Goal: Use online tool/utility: Use online tool/utility

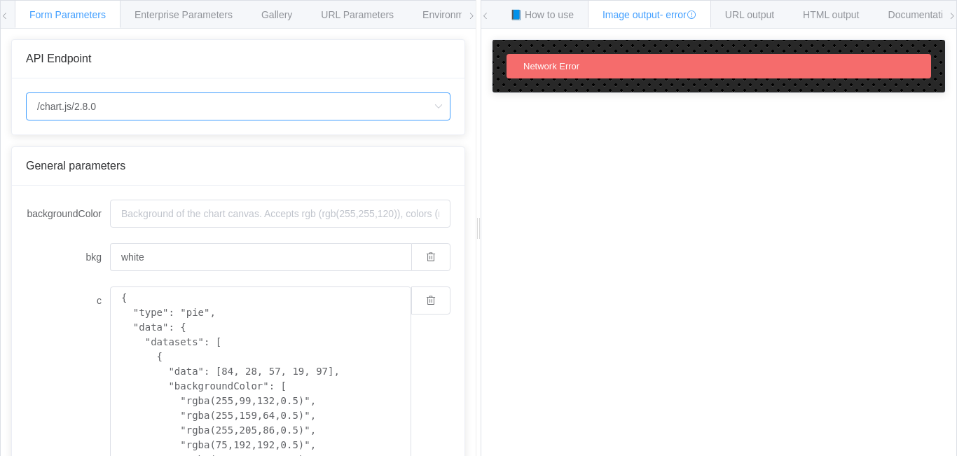
click at [235, 110] on input "/chart.js/2.8.0" at bounding box center [238, 106] width 425 height 28
click at [92, 145] on li "/chart" at bounding box center [238, 146] width 423 height 24
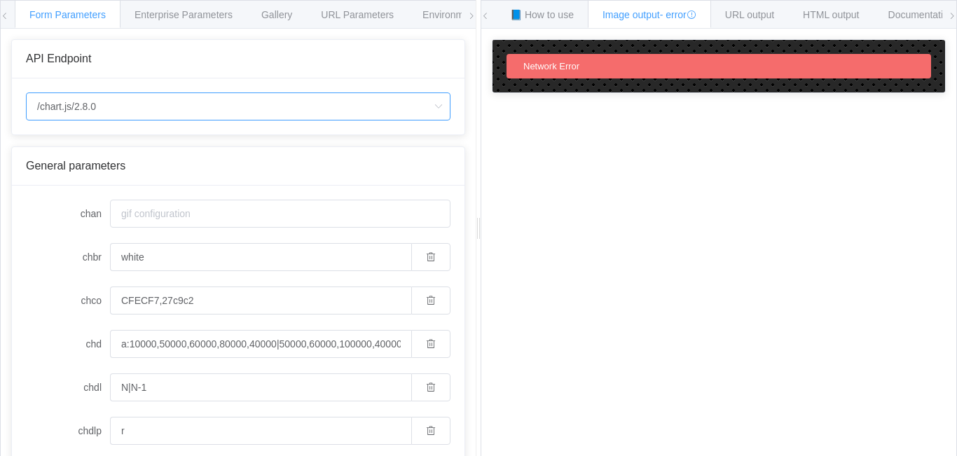
type input "/chart"
type input "20"
click at [146, 111] on input "/chart" at bounding box center [238, 106] width 425 height 28
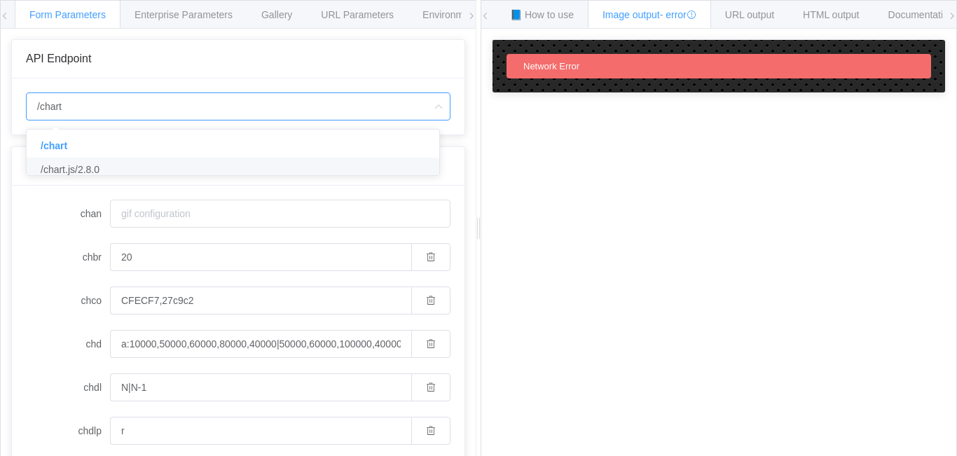
click at [117, 167] on li "/chart.js/2.8.0" at bounding box center [238, 170] width 423 height 24
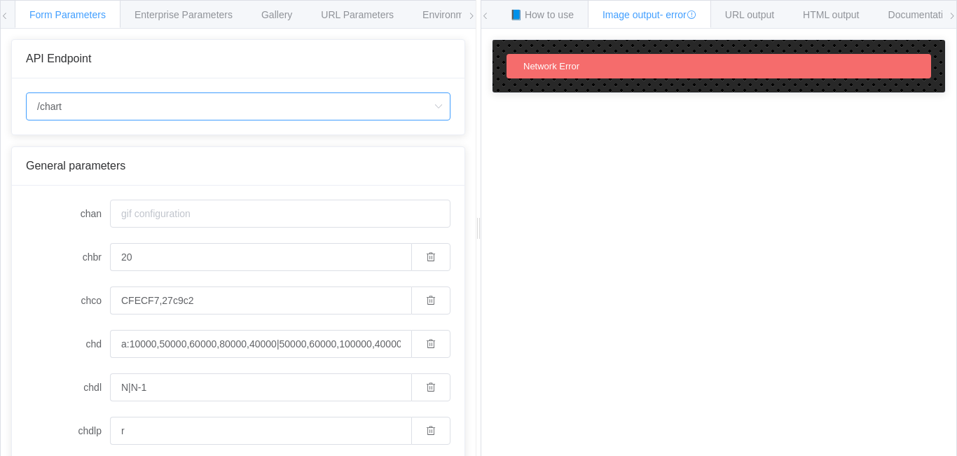
type input "/chart.js/2.8.0"
type input "white"
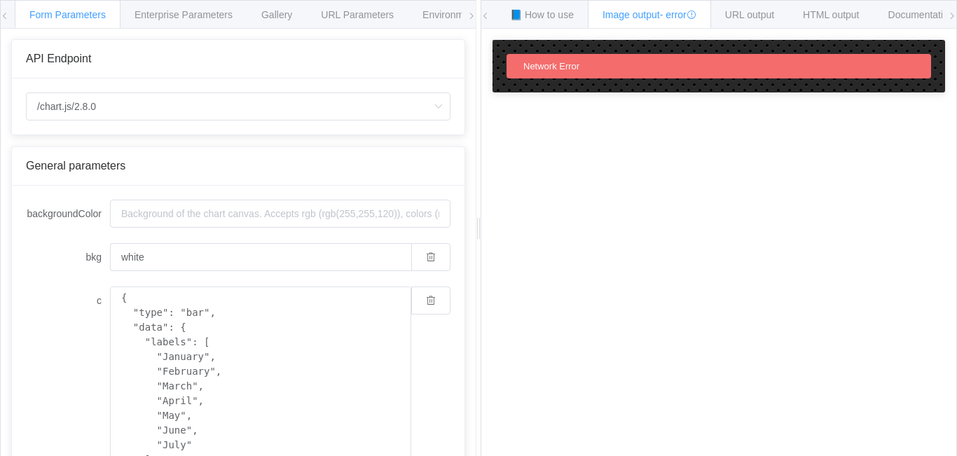
click at [517, 204] on div "How to maximize Image Charts in 3 steps Read the step-by-[PERSON_NAME] to the I…" at bounding box center [718, 253] width 475 height 449
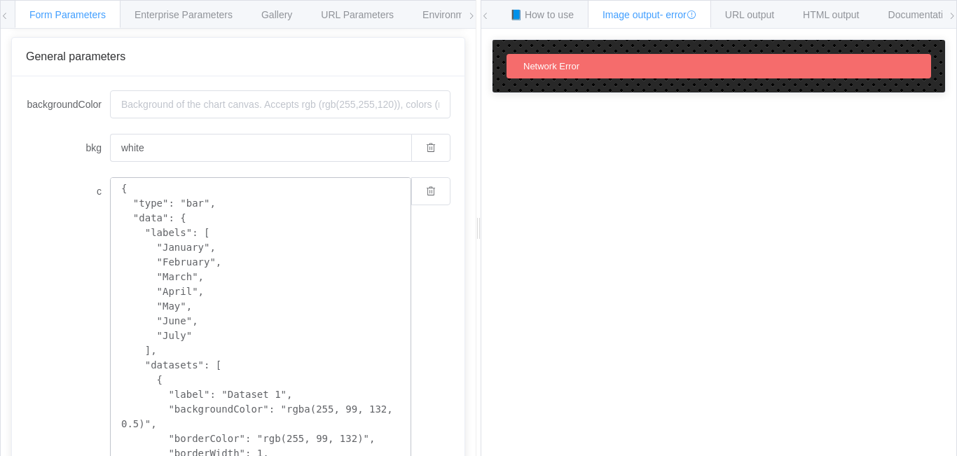
scroll to position [140, 0]
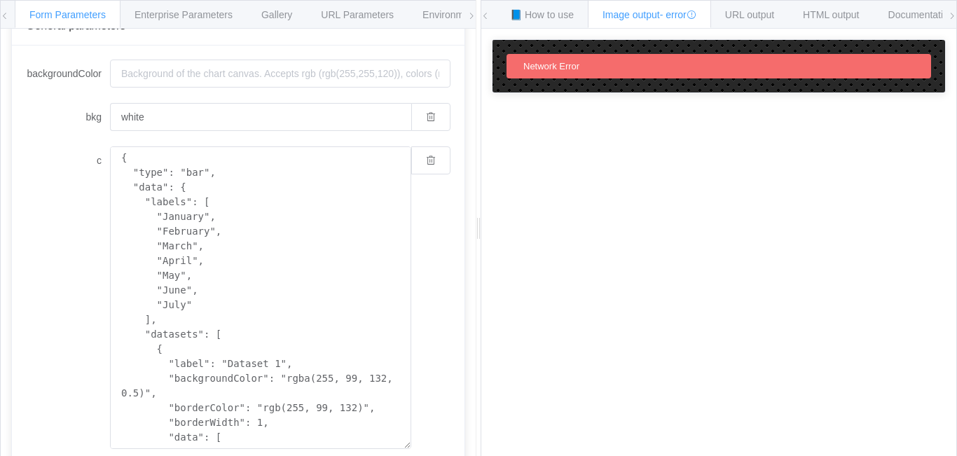
click at [45, 200] on div "c { "type": "bar", "data": { "labels": [ "January", "February", "March", "April…" at bounding box center [238, 297] width 425 height 303
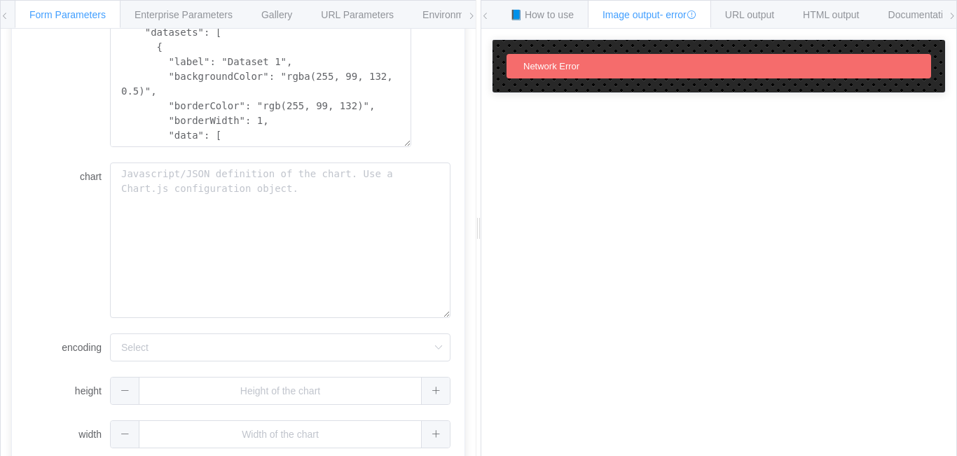
scroll to position [453, 0]
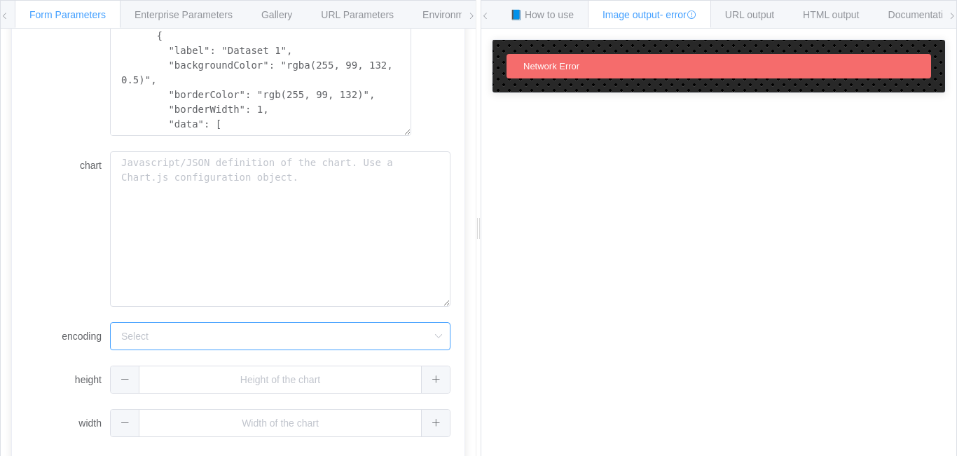
click at [139, 331] on input "encoding" at bounding box center [280, 336] width 341 height 28
click at [135, 372] on span "url" at bounding box center [130, 375] width 11 height 11
type input "url"
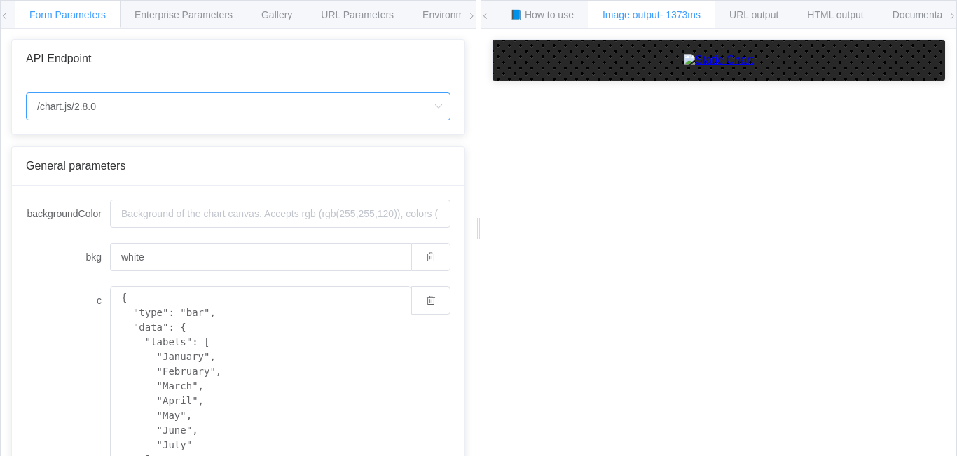
click at [197, 103] on input "/chart.js/2.8.0" at bounding box center [238, 106] width 425 height 28
click at [99, 148] on li "/chart" at bounding box center [238, 146] width 423 height 24
type input "/chart"
type input "20"
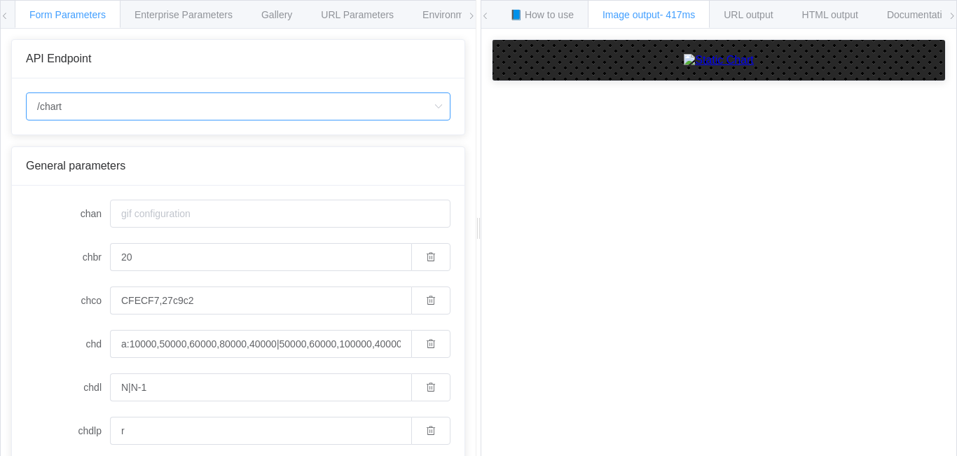
click at [66, 104] on input "/chart" at bounding box center [238, 106] width 425 height 28
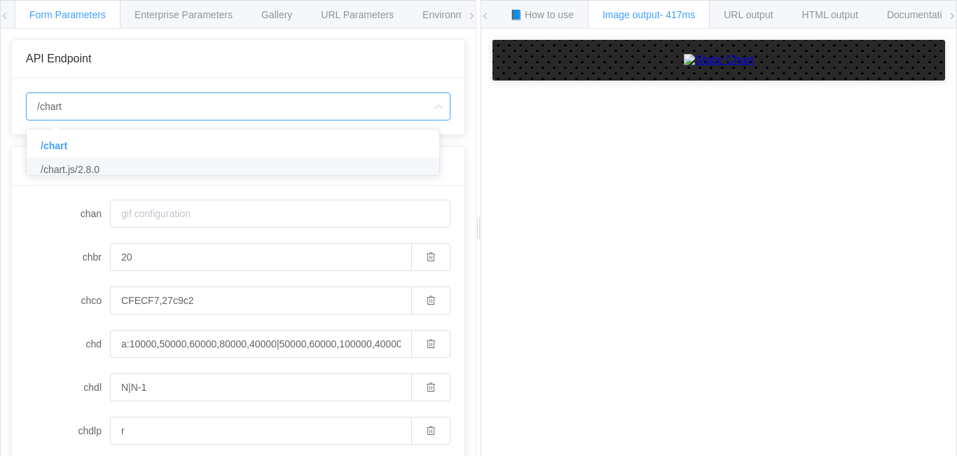
click at [68, 172] on span "/chart.js/2.8.0" at bounding box center [70, 169] width 59 height 11
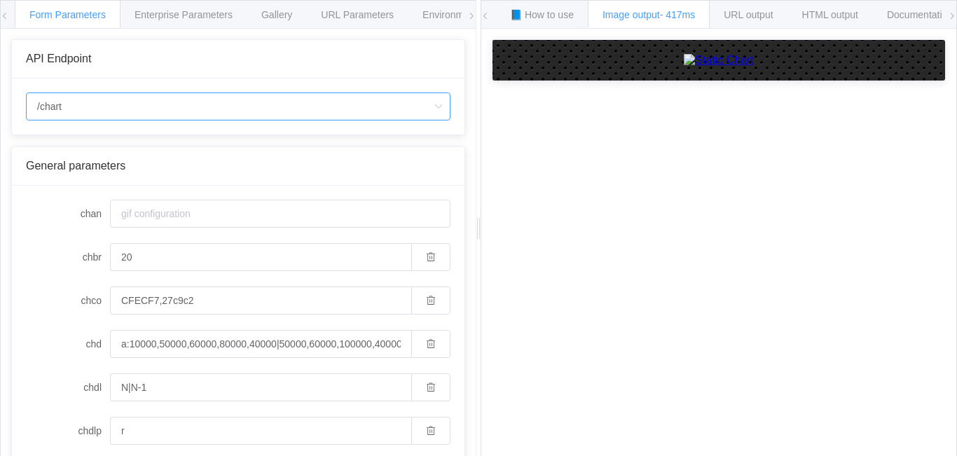
type input "/chart.js/2.8.0"
type input "white"
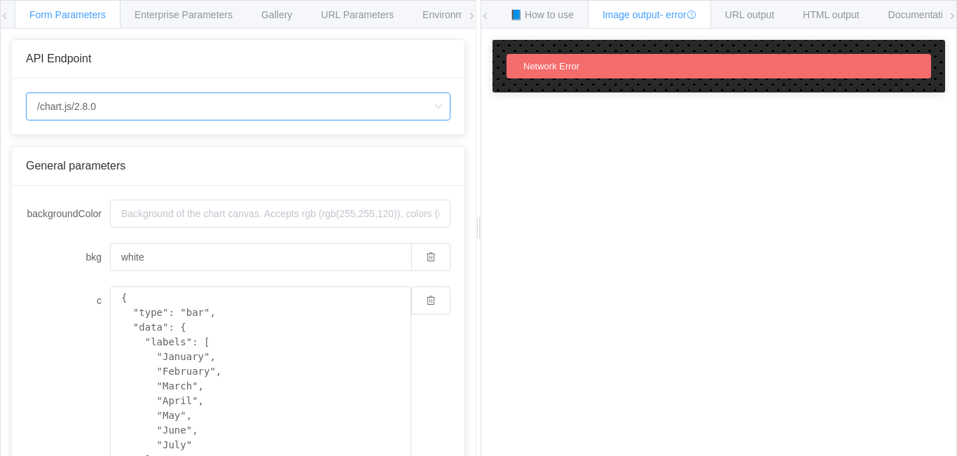
click at [122, 113] on input "/chart.js/2.8.0" at bounding box center [238, 106] width 425 height 28
click at [96, 146] on li "/chart" at bounding box center [238, 146] width 423 height 24
type input "/chart"
type input "20"
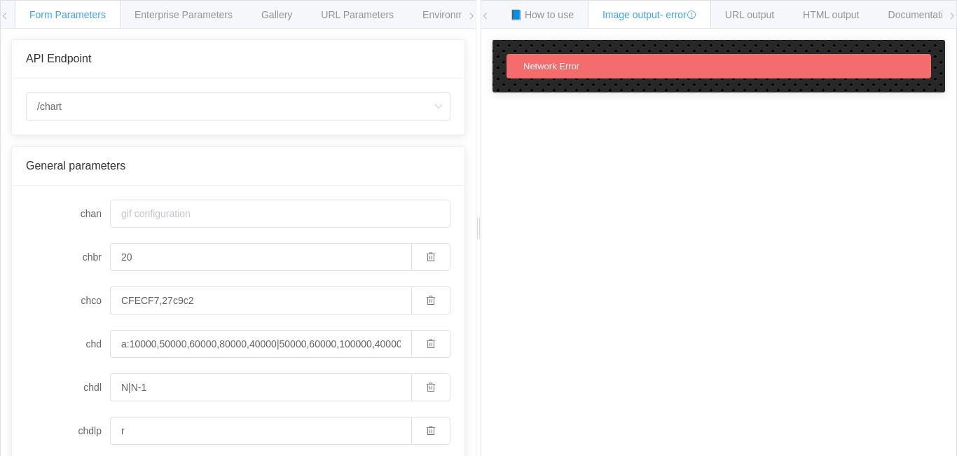
click at [469, 17] on icon at bounding box center [471, 16] width 8 height 8
click at [5, 13] on icon at bounding box center [5, 16] width 8 height 8
click at [199, 18] on span "Enterprise Parameters" at bounding box center [184, 14] width 98 height 11
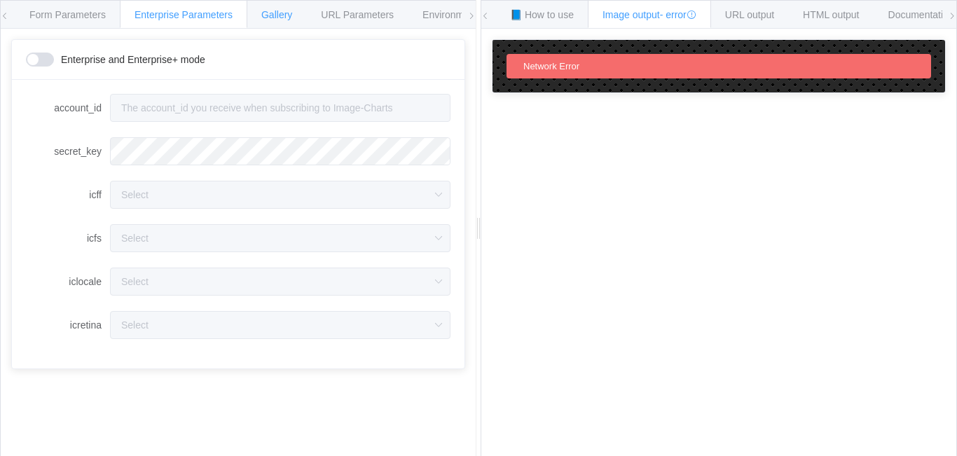
click at [279, 13] on span "Gallery" at bounding box center [276, 14] width 31 height 11
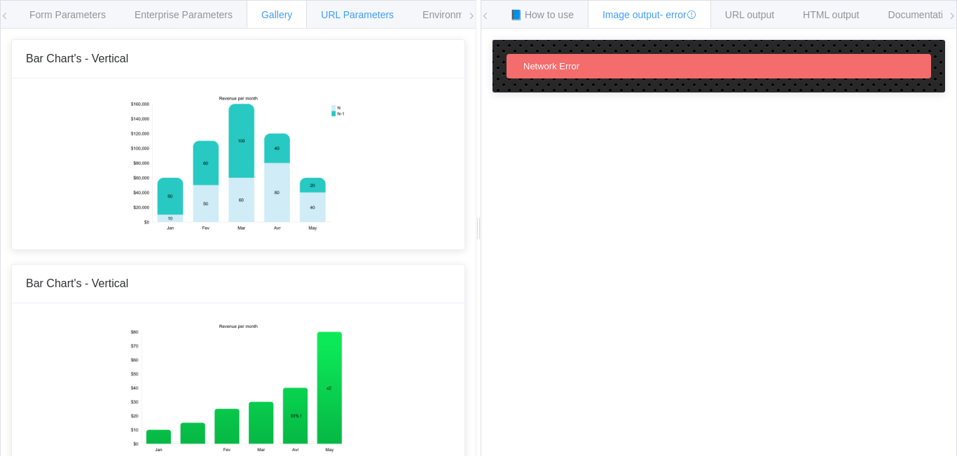
click at [329, 15] on span "URL Parameters" at bounding box center [357, 14] width 73 height 11
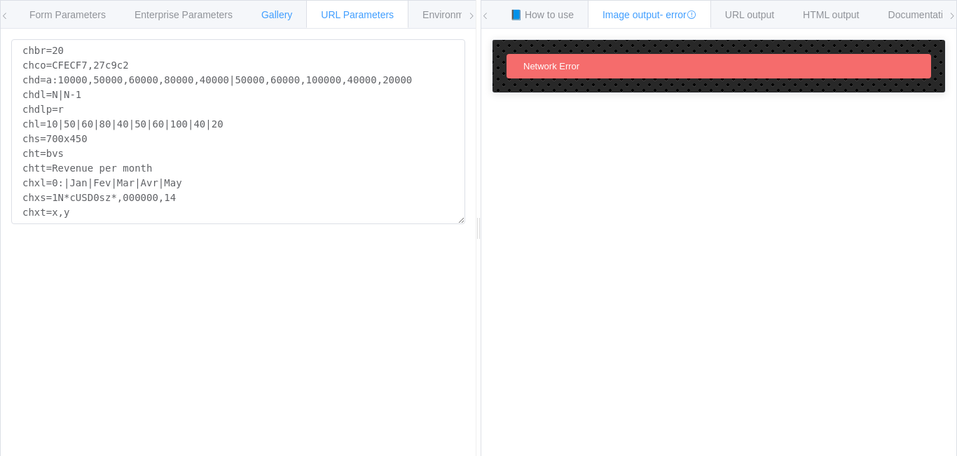
click at [263, 15] on span "Gallery" at bounding box center [276, 14] width 31 height 11
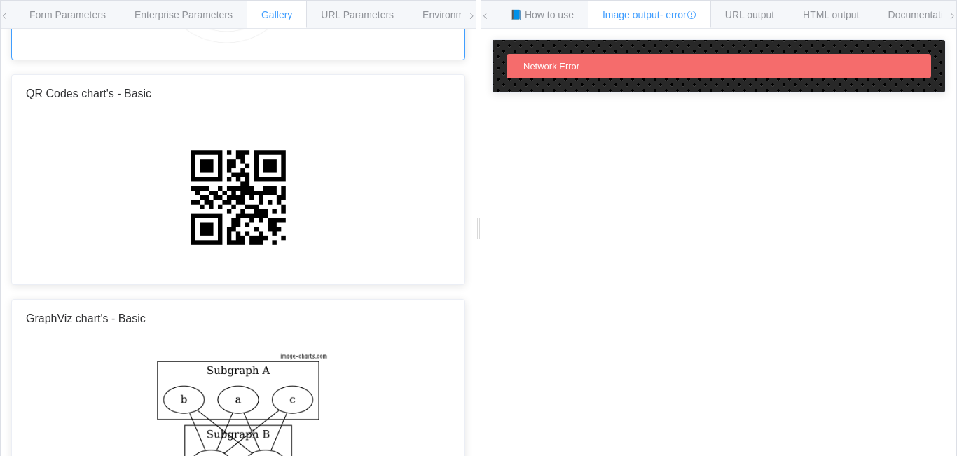
scroll to position [2064, 0]
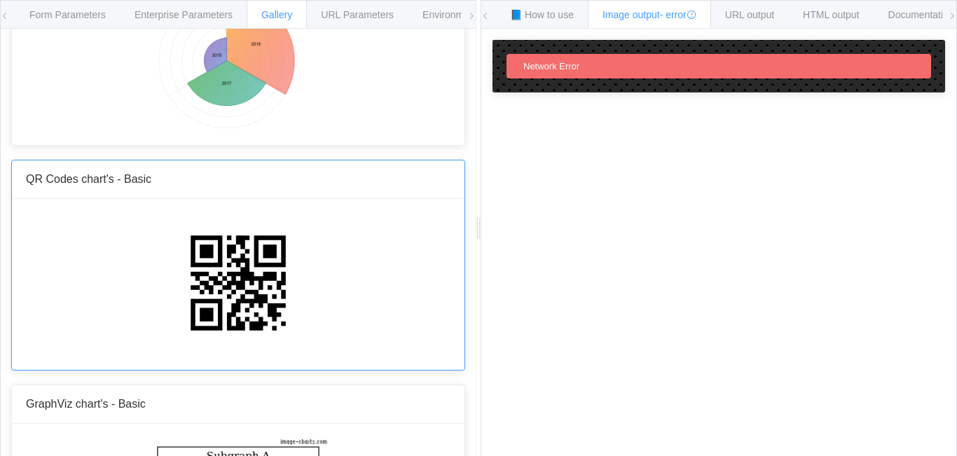
click at [132, 213] on div at bounding box center [238, 284] width 453 height 171
click at [317, 309] on div at bounding box center [238, 284] width 453 height 171
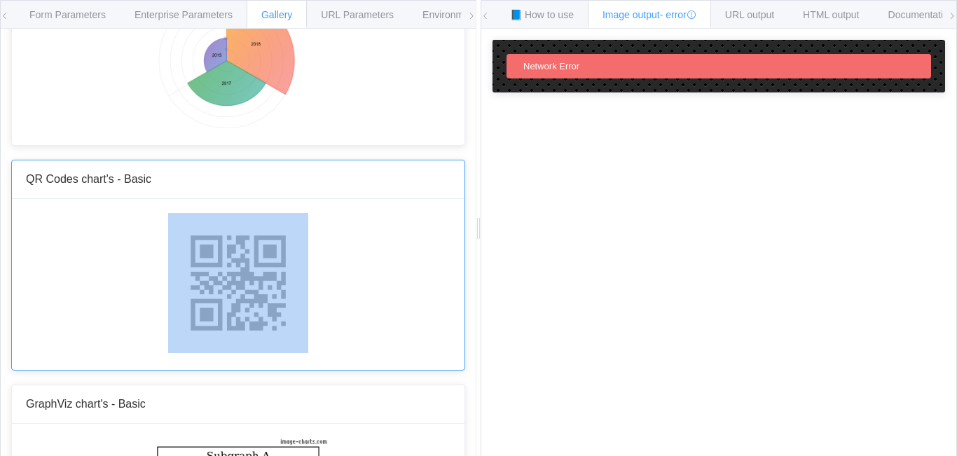
click at [317, 309] on div at bounding box center [238, 284] width 453 height 171
click at [418, 299] on div at bounding box center [238, 284] width 453 height 171
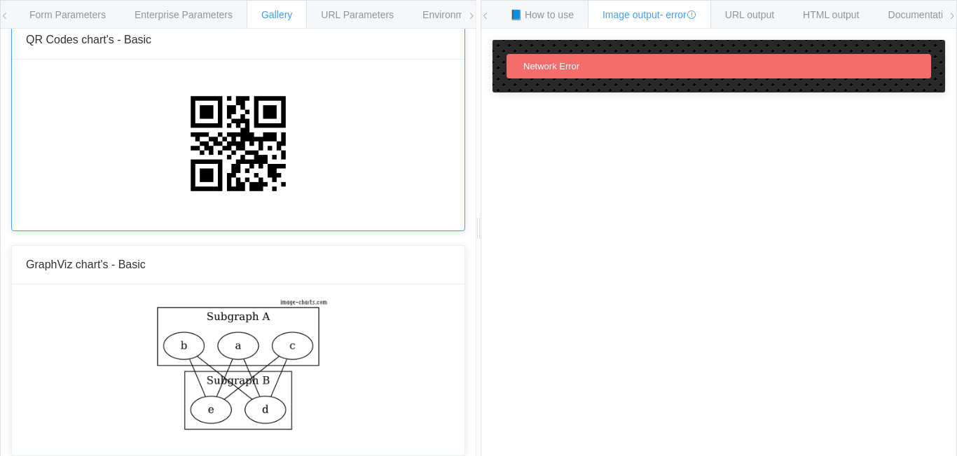
scroll to position [2204, 0]
click at [343, 171] on div at bounding box center [238, 144] width 453 height 171
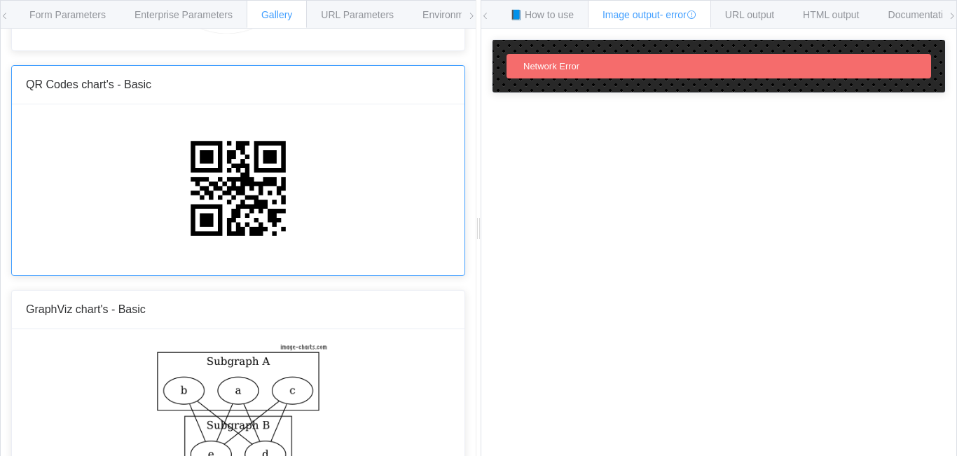
scroll to position [2134, 0]
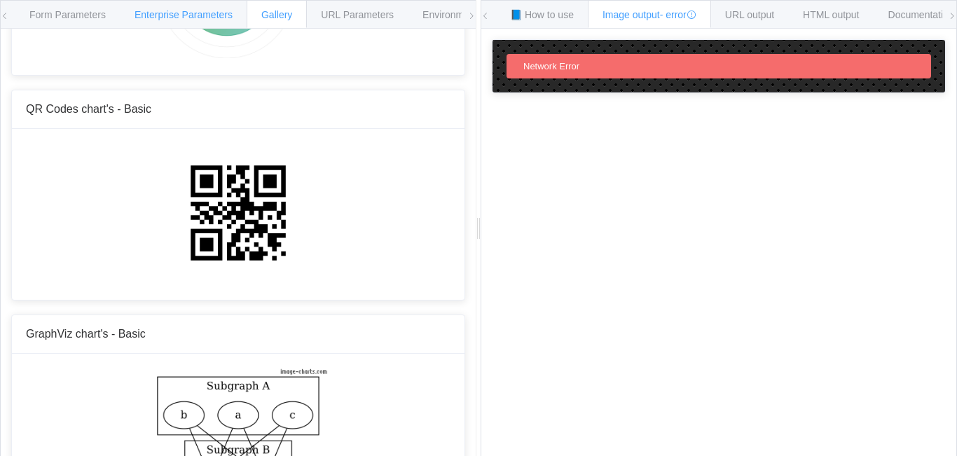
click at [178, 15] on span "Enterprise Parameters" at bounding box center [184, 14] width 98 height 11
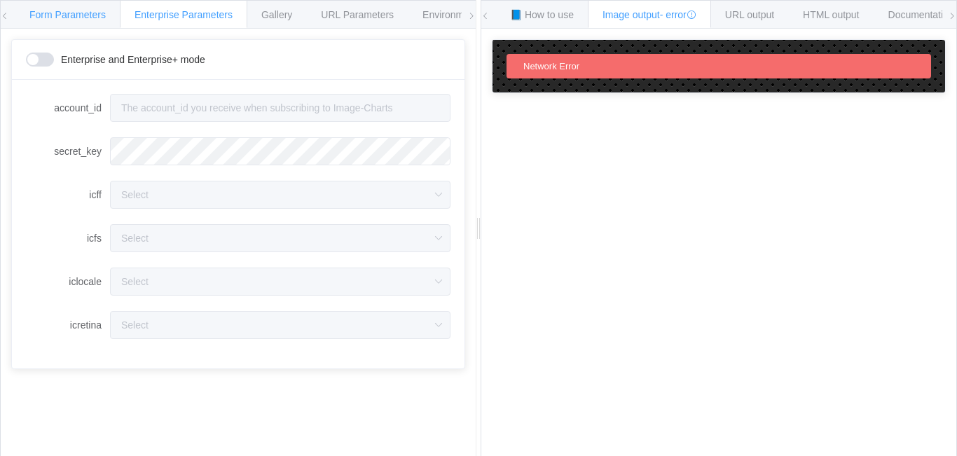
click at [91, 20] on span "Form Parameters" at bounding box center [67, 14] width 76 height 11
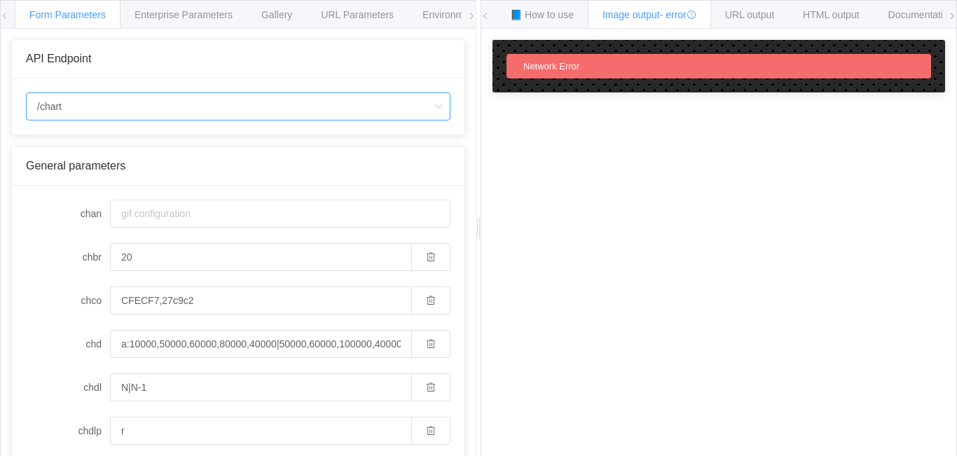
click at [212, 109] on input "/chart" at bounding box center [238, 106] width 425 height 28
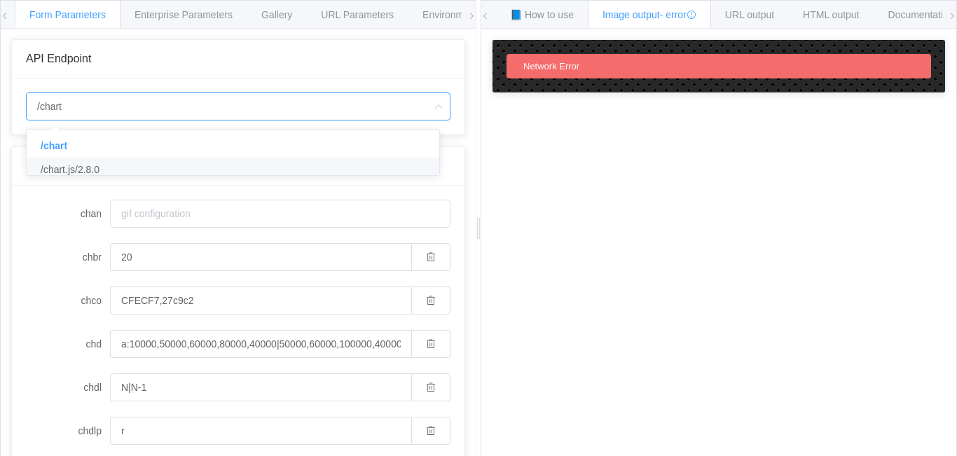
click at [97, 171] on span "/chart.js/2.8.0" at bounding box center [70, 169] width 59 height 11
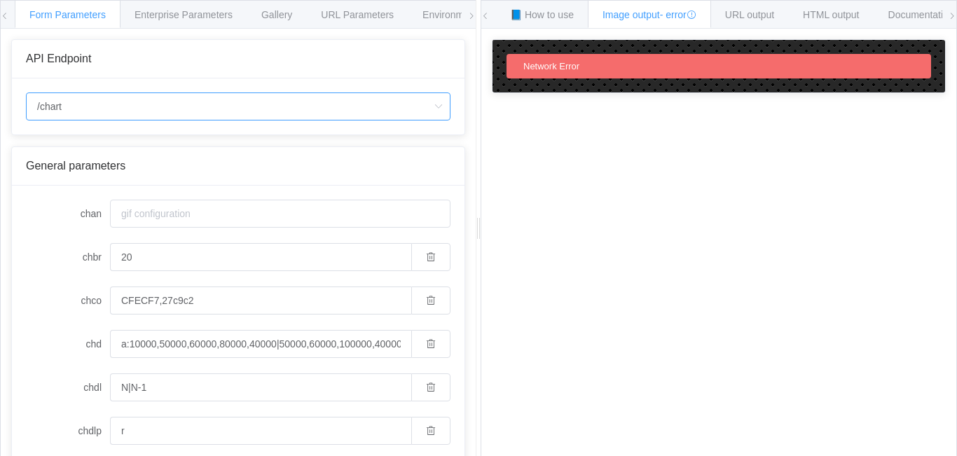
type input "/chart.js/2.8.0"
type input "white"
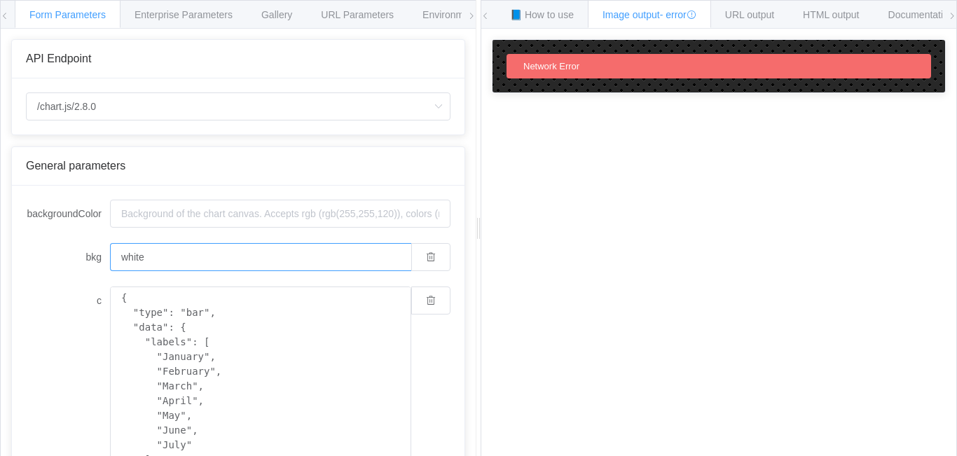
click at [242, 257] on input "white" at bounding box center [260, 257] width 301 height 28
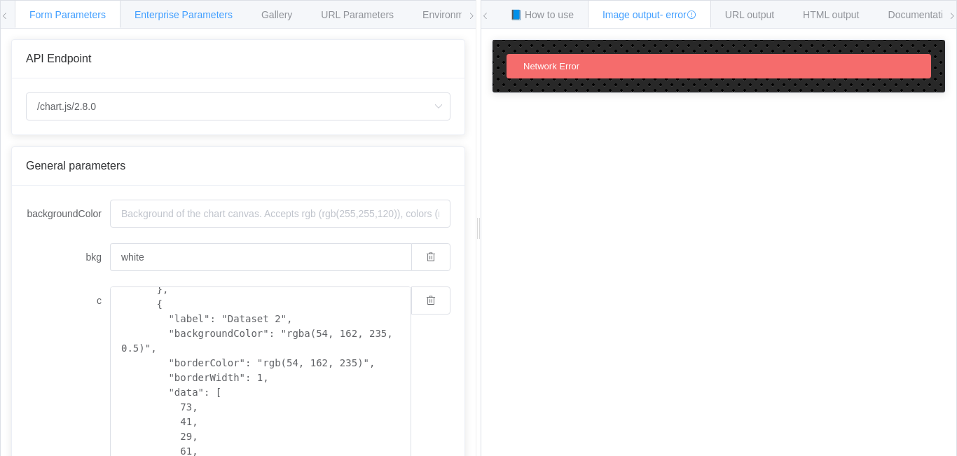
click at [221, 17] on span "Enterprise Parameters" at bounding box center [184, 14] width 98 height 11
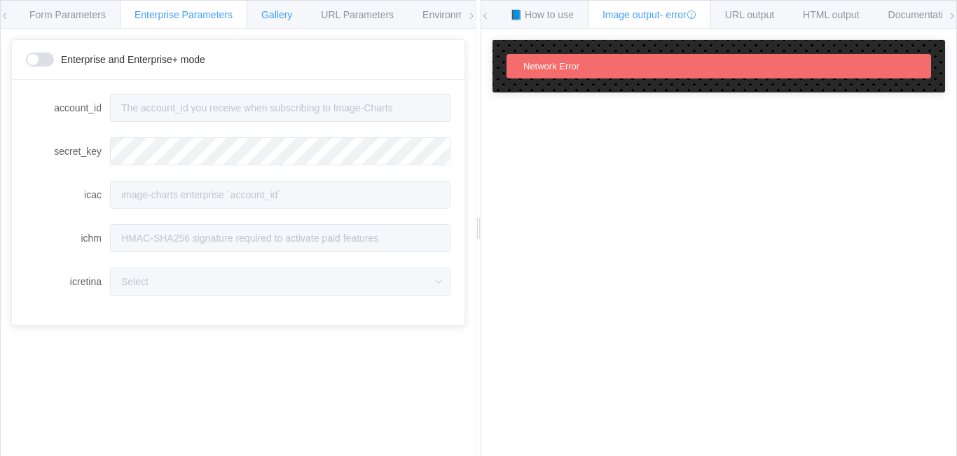
click at [270, 17] on span "Gallery" at bounding box center [276, 14] width 31 height 11
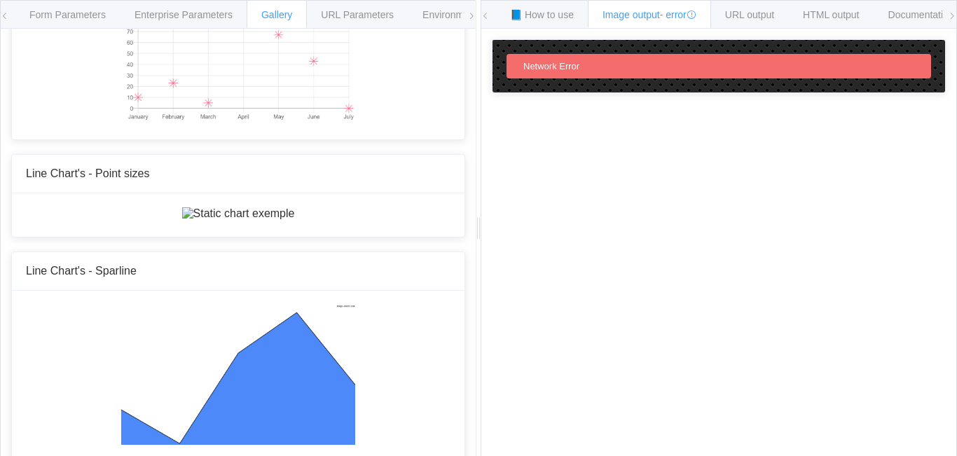
scroll to position [2032, 0]
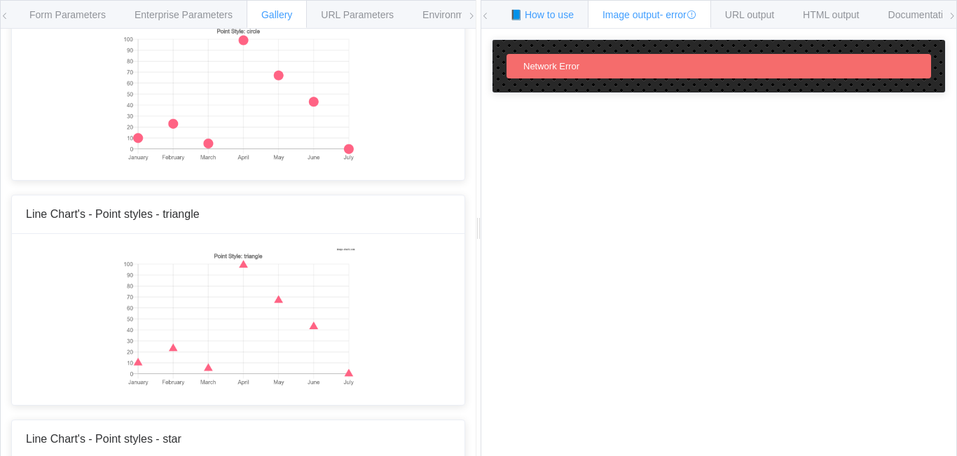
click at [536, 7] on div "📘 How to use" at bounding box center [541, 14] width 93 height 28
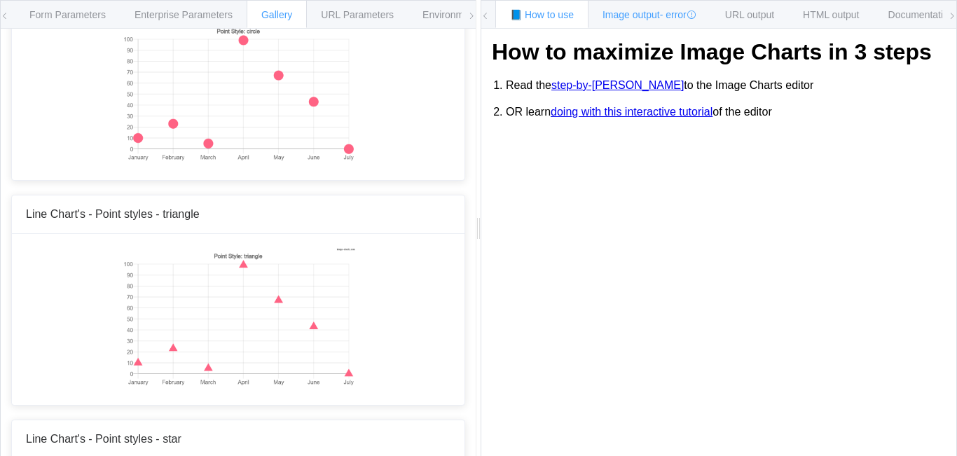
click at [627, 10] on span "Image output - error" at bounding box center [650, 14] width 94 height 11
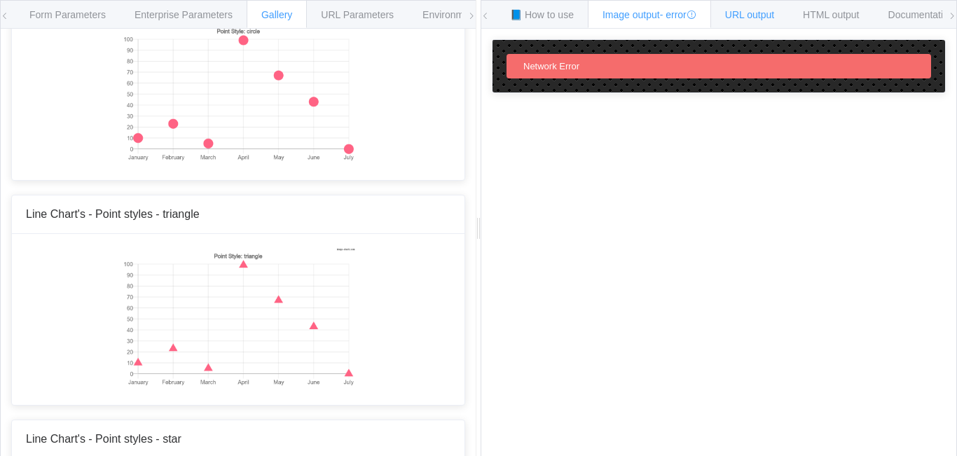
click at [748, 13] on span "URL output" at bounding box center [749, 14] width 49 height 11
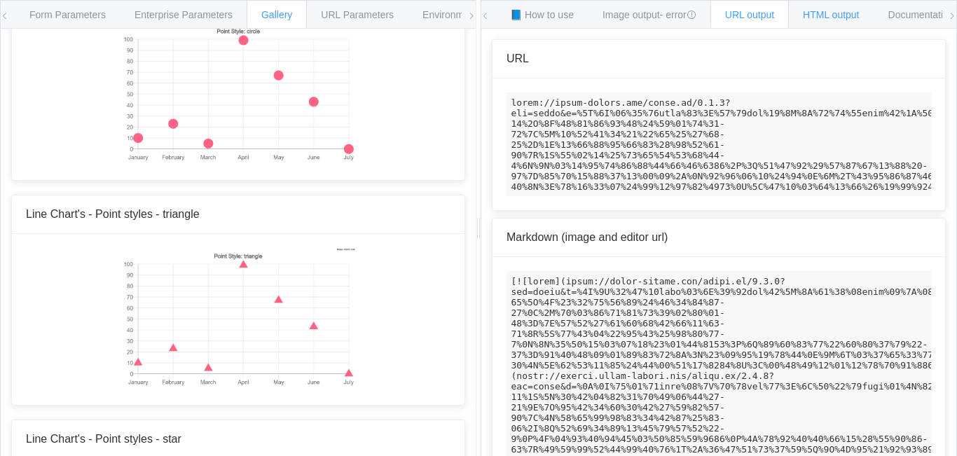
click at [817, 9] on span "HTML output" at bounding box center [831, 14] width 56 height 11
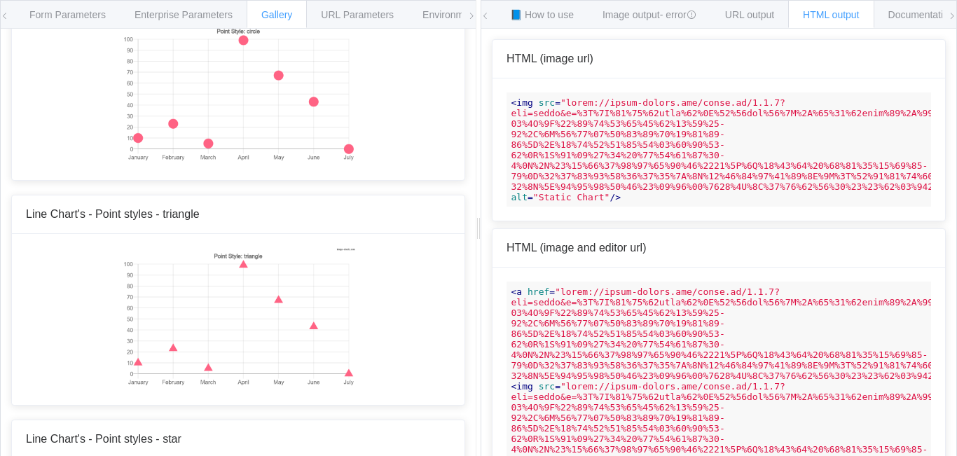
click at [947, 15] on div "📘 How to use Image output - error URL output HTML output Documentation 🕷 Found …" at bounding box center [718, 15] width 475 height 28
click at [950, 15] on icon at bounding box center [952, 16] width 8 height 8
click at [364, 9] on span "URL Parameters" at bounding box center [357, 14] width 73 height 11
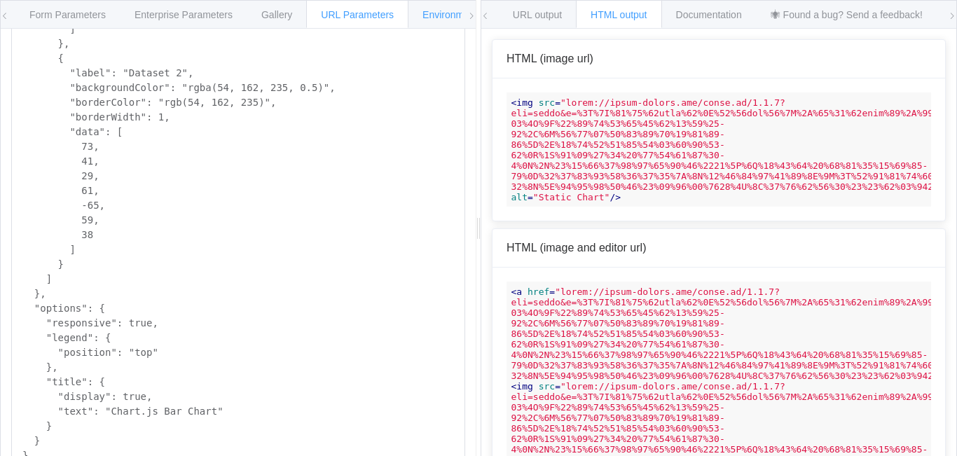
click at [448, 18] on span "Environments" at bounding box center [452, 14] width 60 height 11
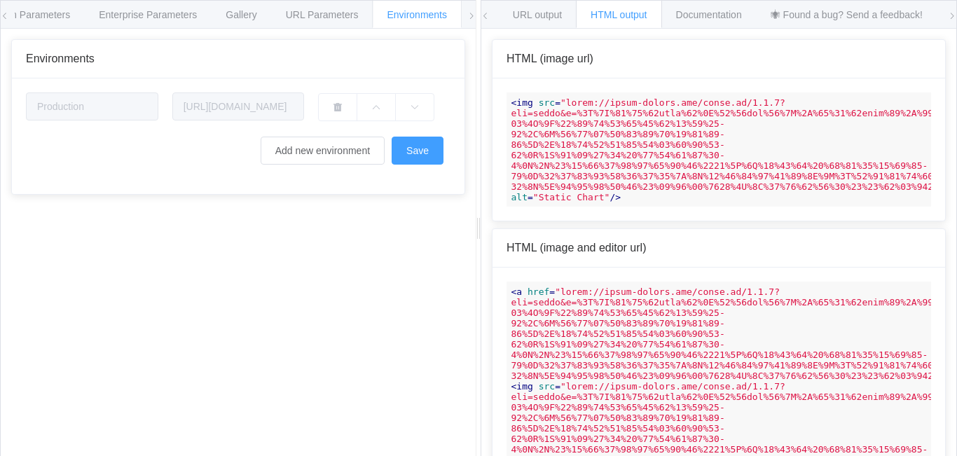
click at [465, 15] on div "Form Parameters Enterprise Parameters Gallery URL Parameters Environments" at bounding box center [238, 15] width 475 height 28
click at [469, 15] on icon at bounding box center [471, 16] width 8 height 8
click at [319, 16] on span "URL Parameters" at bounding box center [321, 14] width 73 height 11
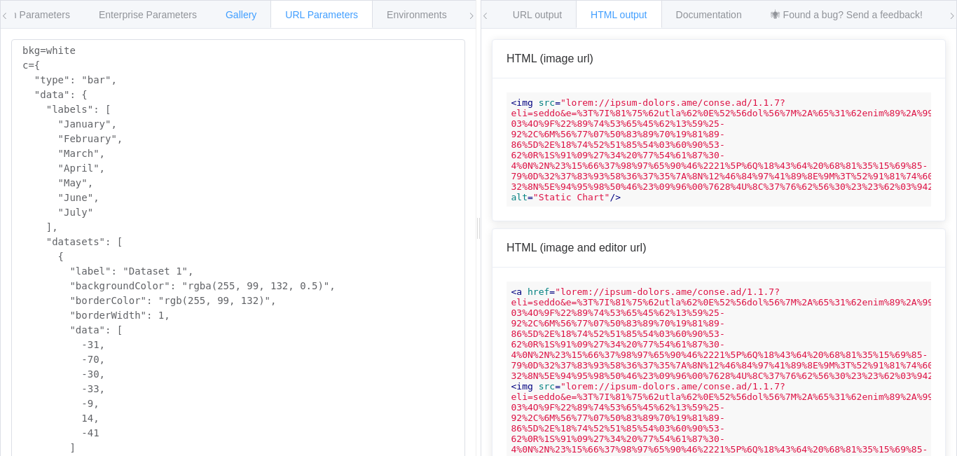
click at [233, 16] on span "Gallery" at bounding box center [241, 14] width 31 height 11
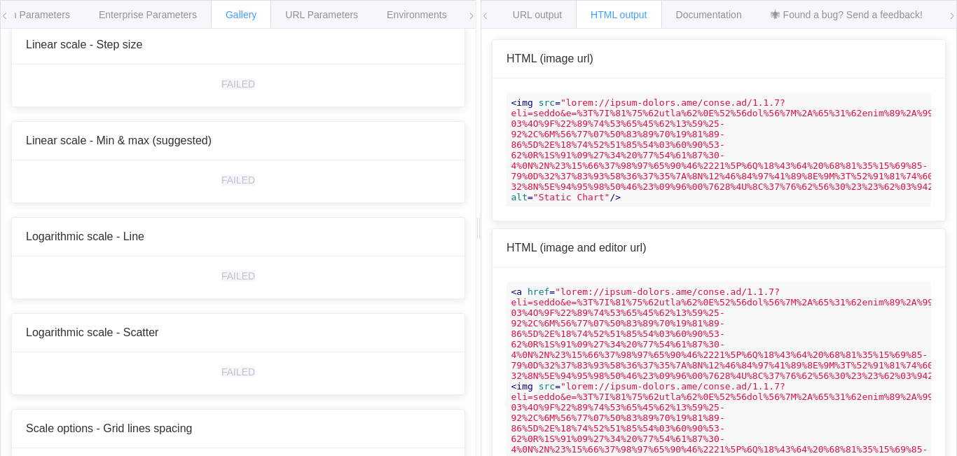
scroll to position [4764, 0]
